Goal: Transaction & Acquisition: Purchase product/service

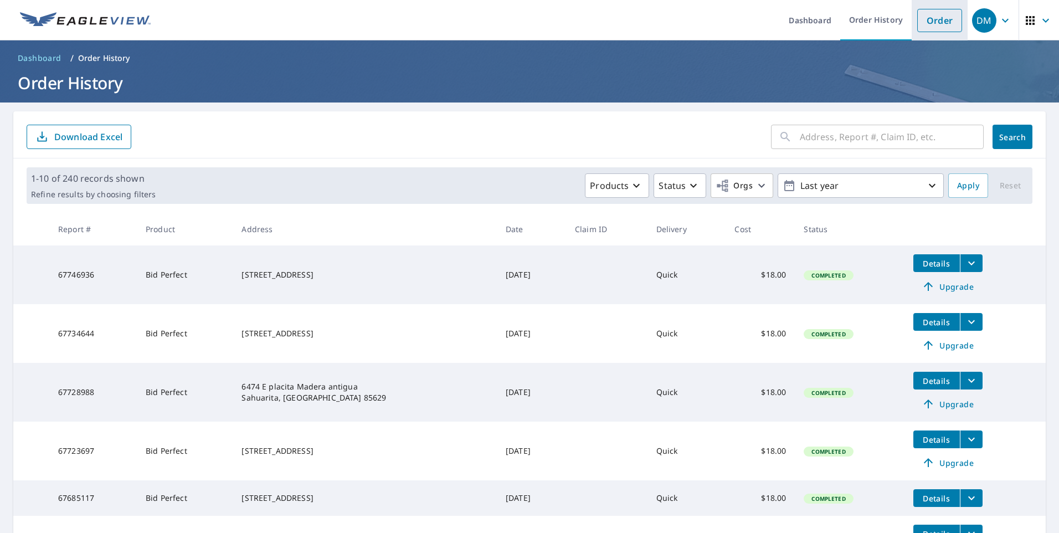
click at [929, 22] on link "Order" at bounding box center [939, 20] width 45 height 23
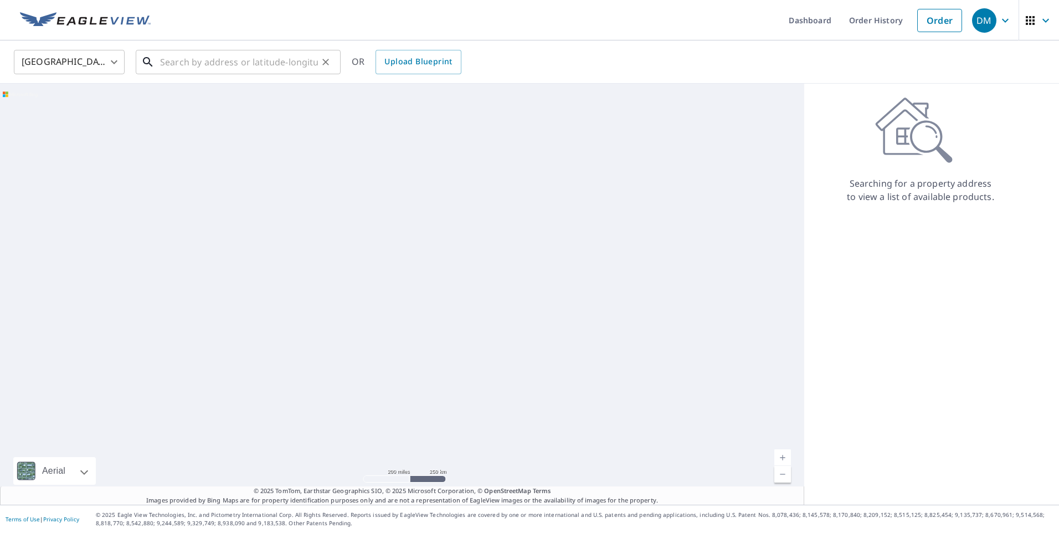
click at [195, 61] on input "text" at bounding box center [239, 62] width 158 height 31
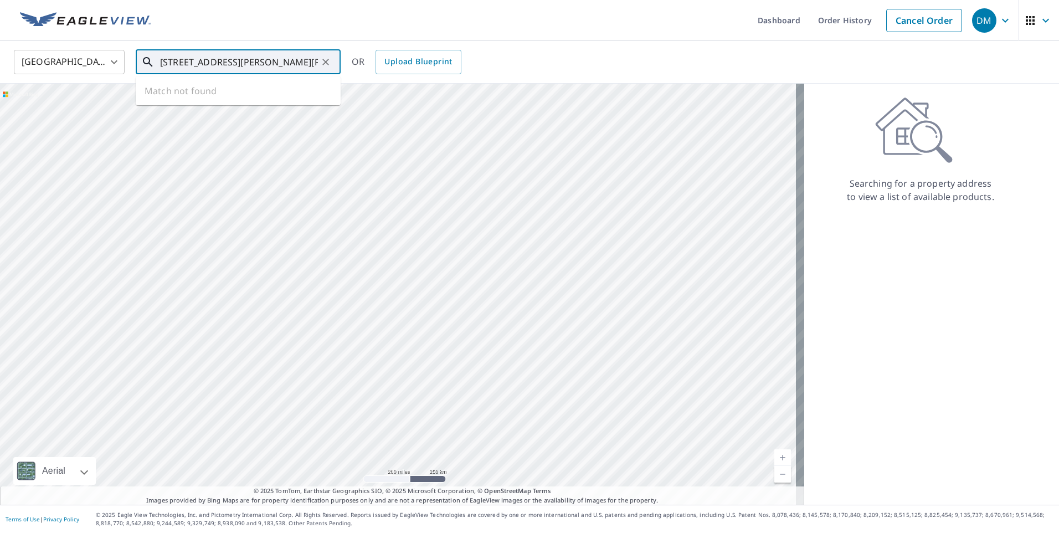
drag, startPoint x: 269, startPoint y: 64, endPoint x: 235, endPoint y: 65, distance: 33.2
click at [235, 65] on input "[STREET_ADDRESS][PERSON_NAME][PERSON_NAME]" at bounding box center [239, 62] width 158 height 31
click at [238, 105] on p "[GEOGRAPHIC_DATA]" at bounding box center [245, 106] width 174 height 11
type input "[STREET_ADDRESS]"
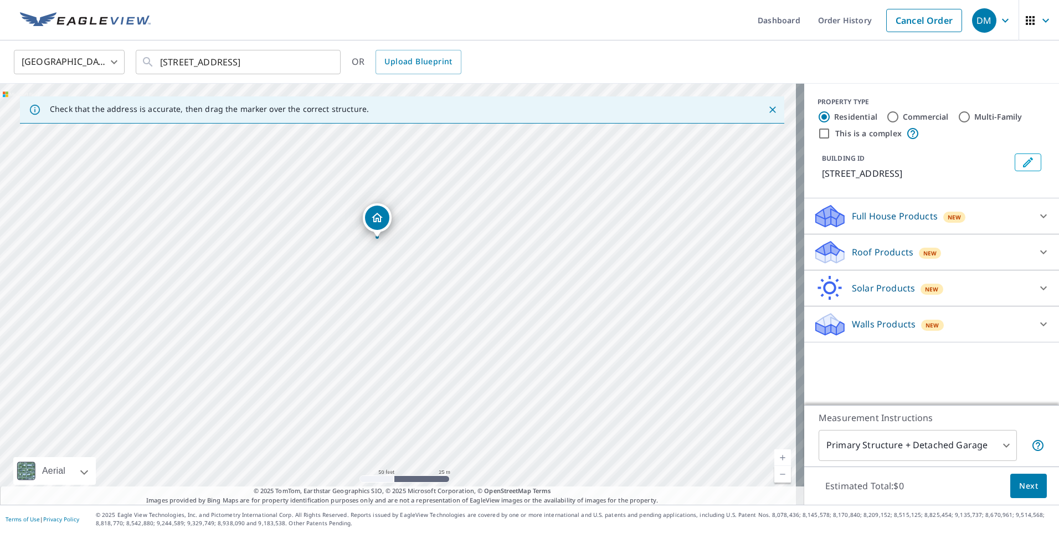
click at [875, 249] on p "Roof Products" at bounding box center [882, 251] width 61 height 13
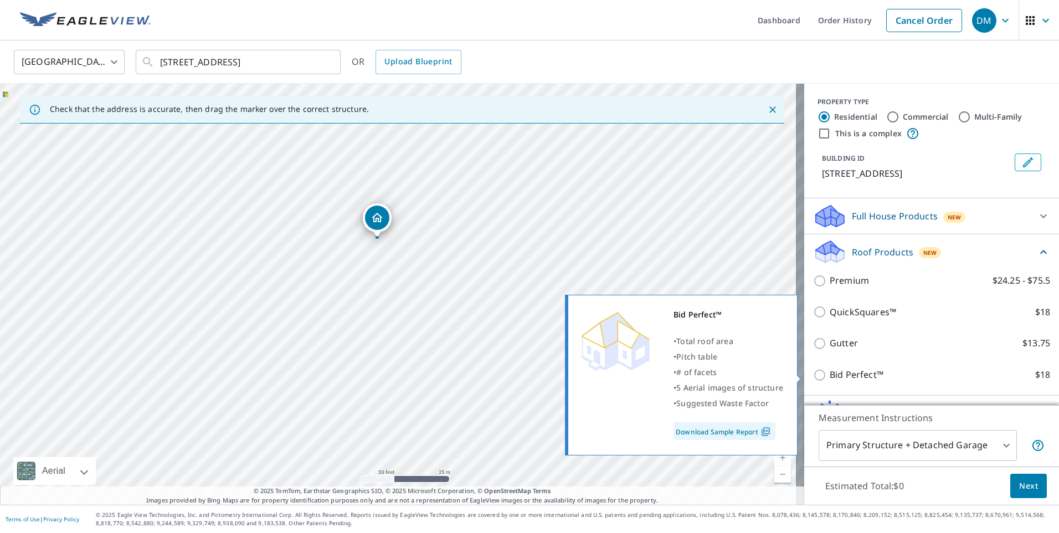
click at [835, 380] on p "Bid Perfect™" at bounding box center [856, 375] width 54 height 14
click at [829, 380] on input "Bid Perfect™ $18" at bounding box center [821, 374] width 17 height 13
checkbox input "true"
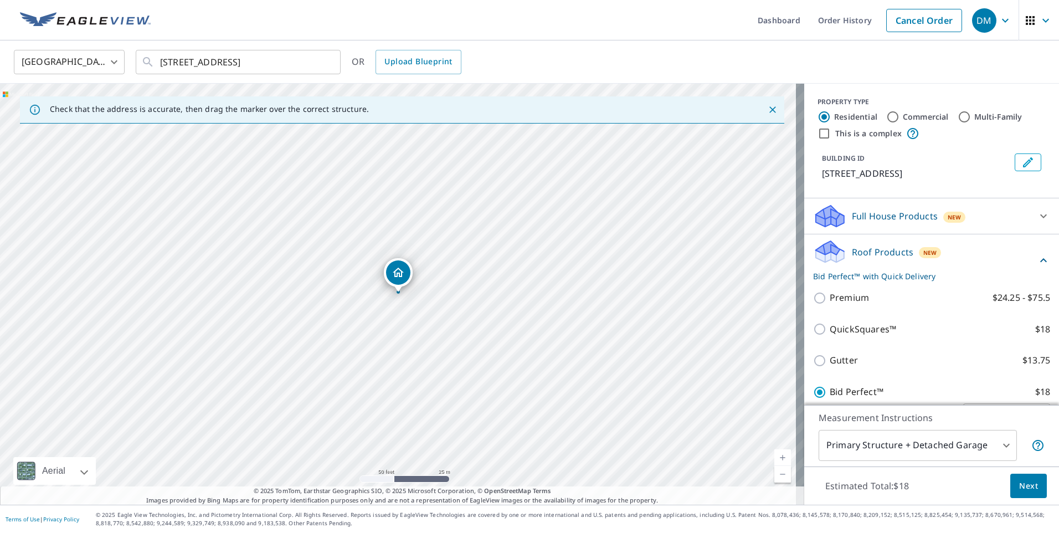
click at [1023, 487] on span "Next" at bounding box center [1028, 486] width 19 height 14
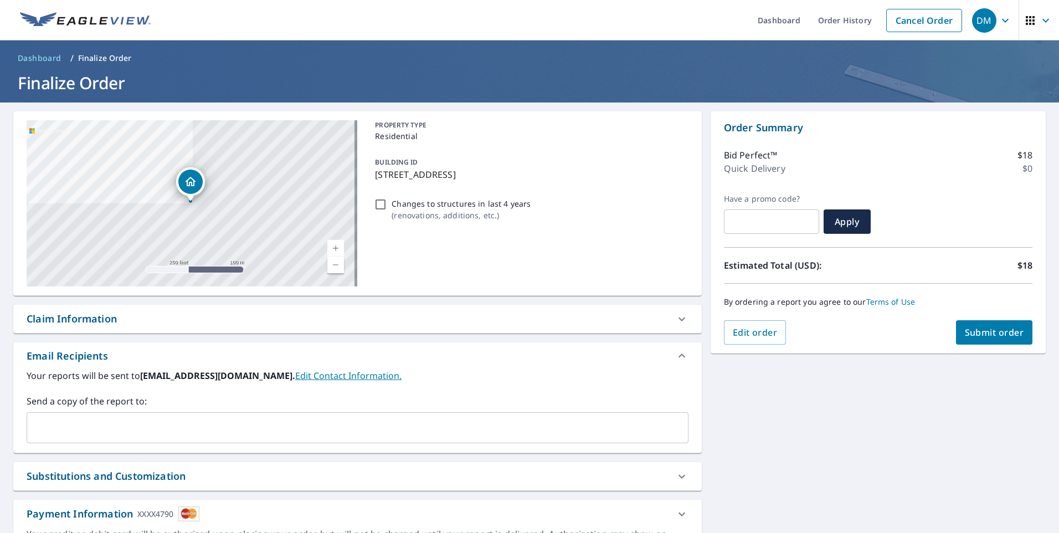
click at [988, 334] on span "Submit order" at bounding box center [994, 332] width 59 height 12
checkbox input "true"
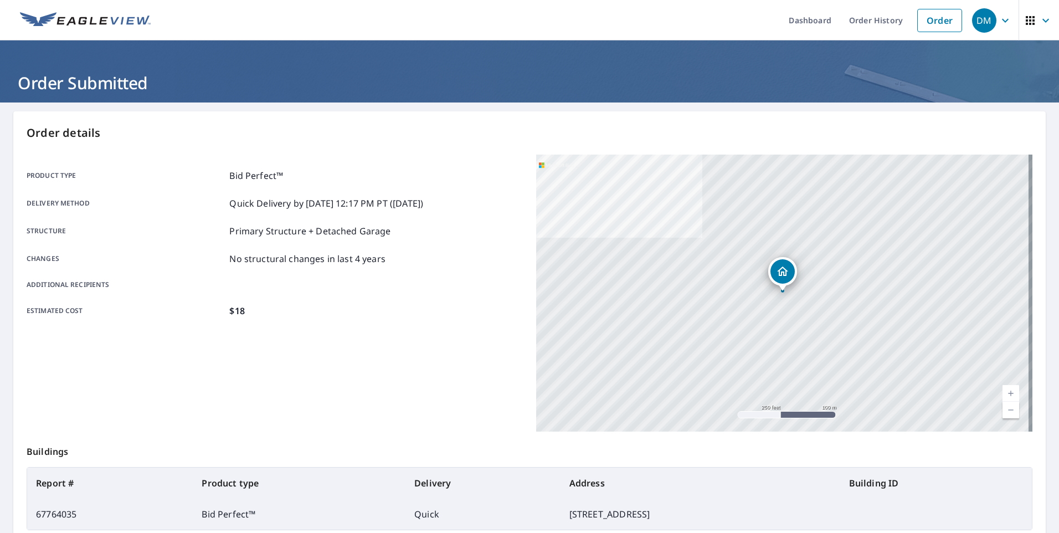
drag, startPoint x: 865, startPoint y: 20, endPoint x: 754, endPoint y: 10, distance: 112.3
click at [865, 20] on link "Order History" at bounding box center [875, 20] width 71 height 40
